Goal: Transaction & Acquisition: Purchase product/service

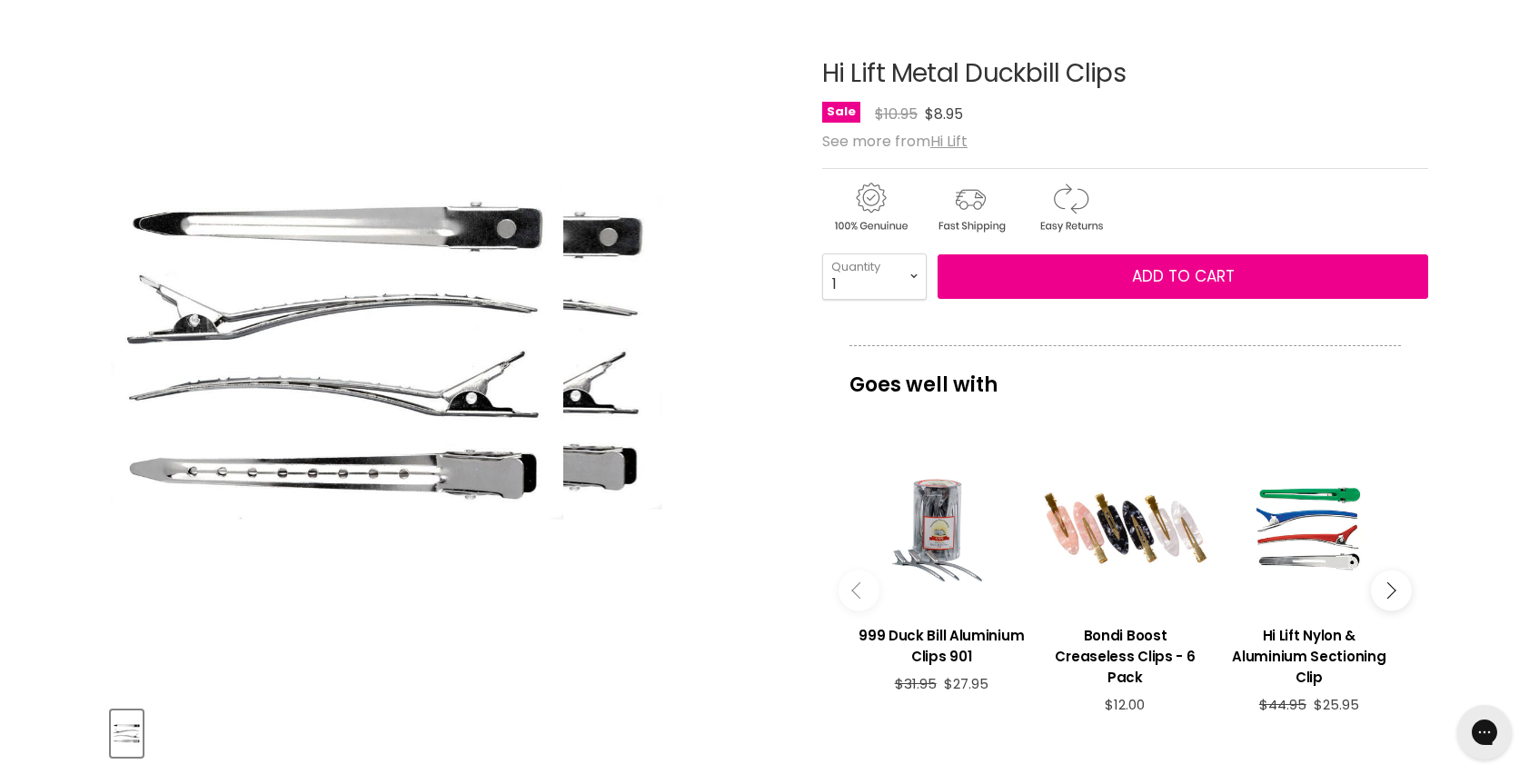
scroll to position [231, 0]
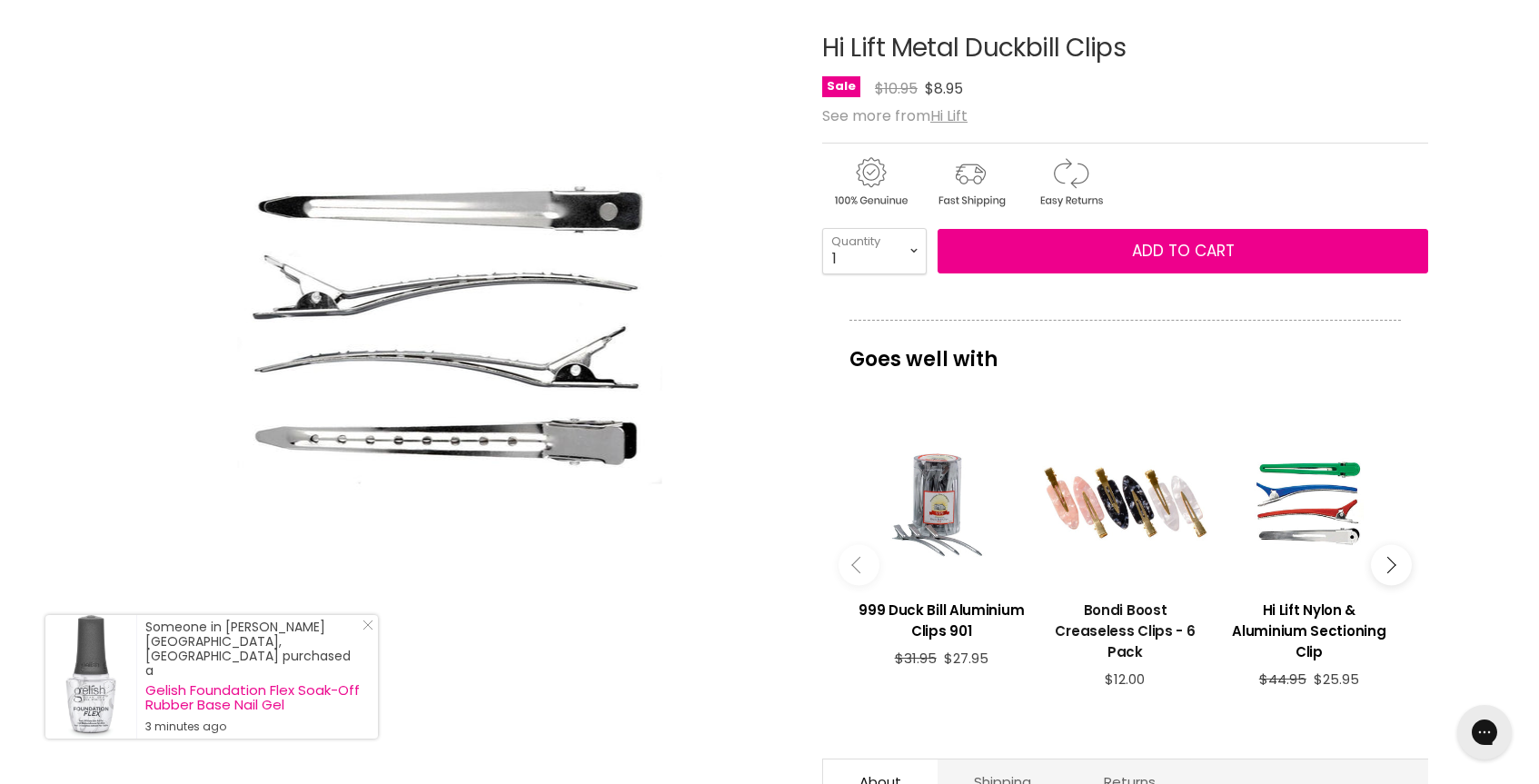
click at [1106, 604] on h3 "Bondi Boost Creaseless Clips - 6 Pack" at bounding box center [1125, 631] width 166 height 63
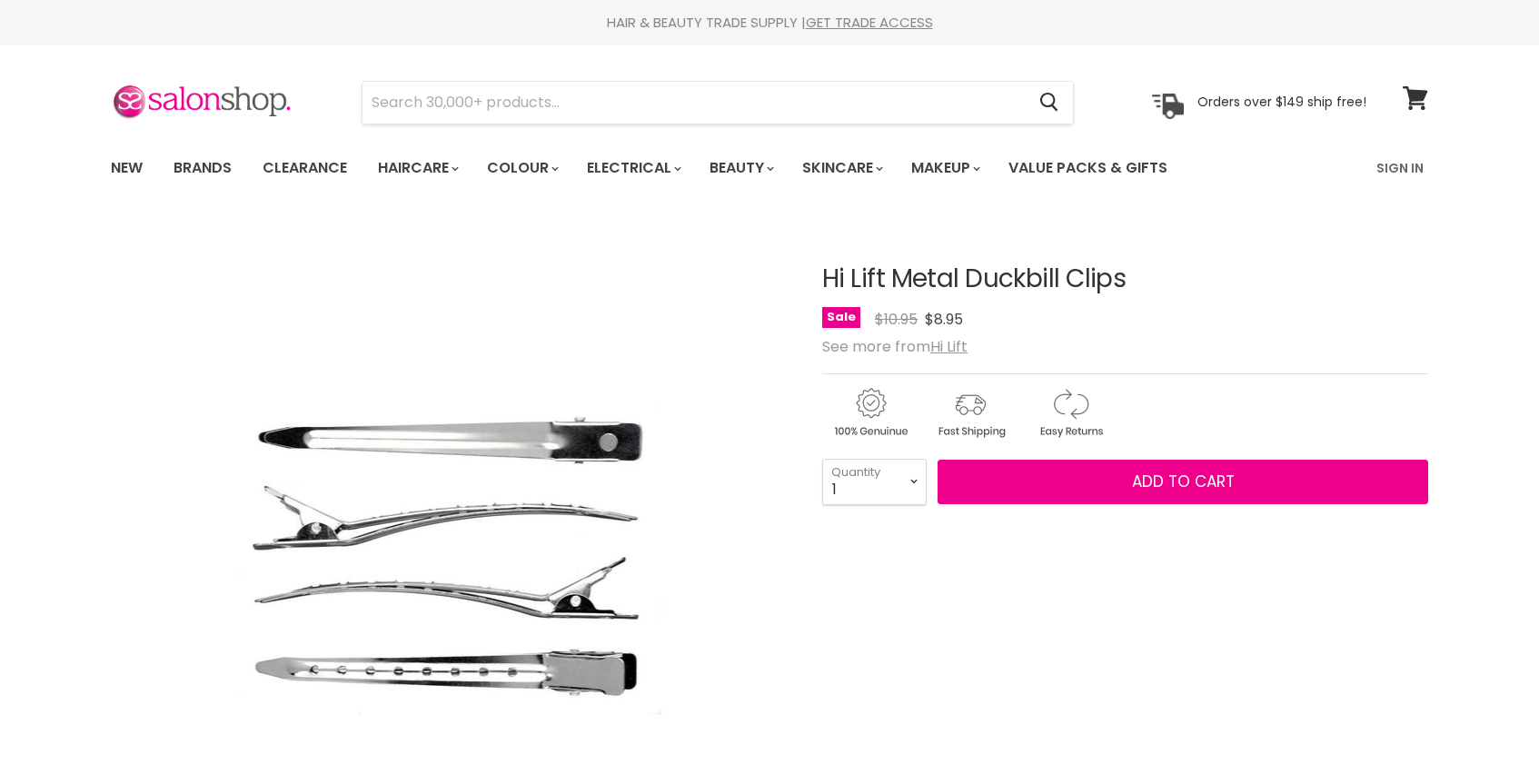
click at [497, 100] on input "Search" at bounding box center [693, 103] width 662 height 41
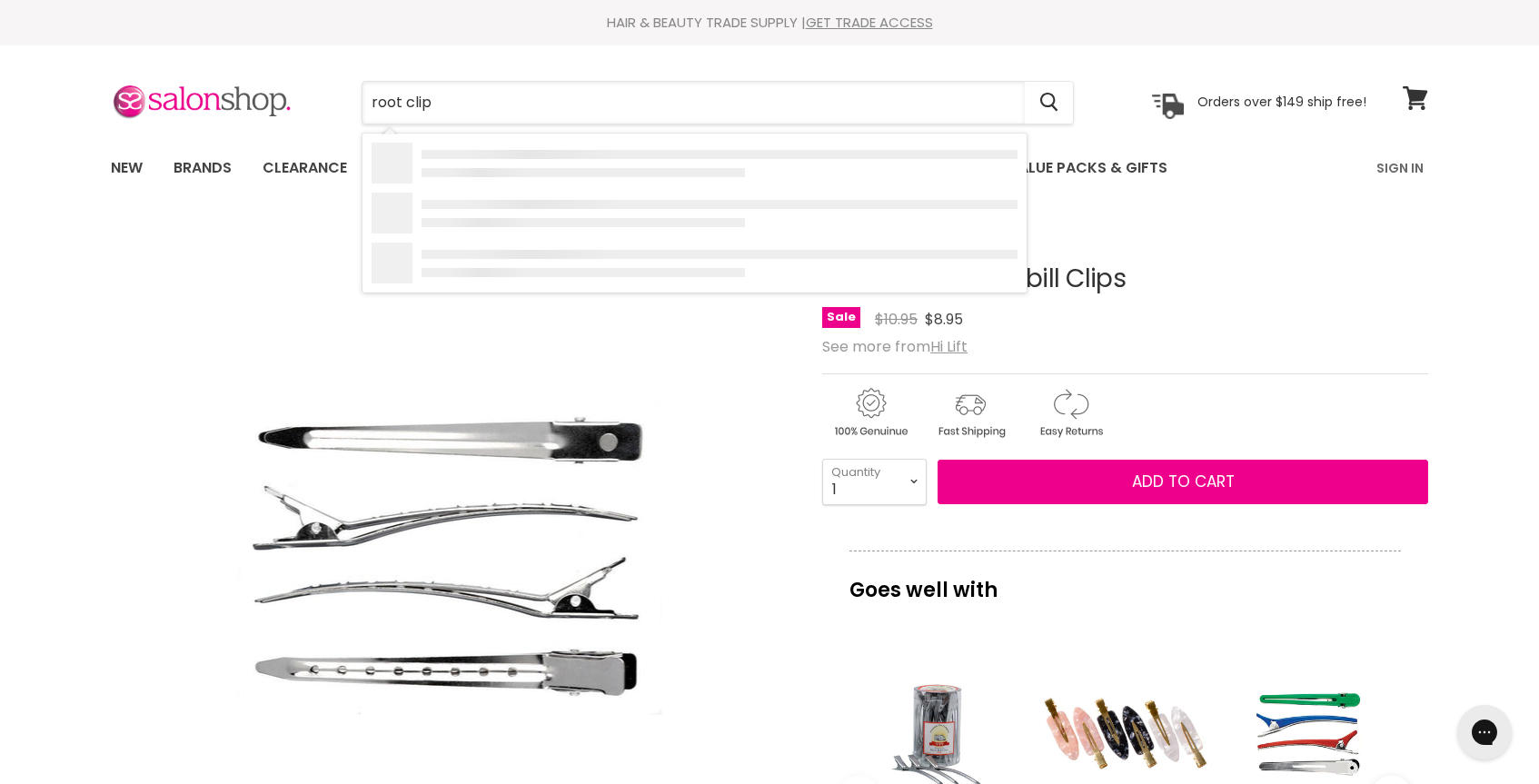
type input "root clips"
